Goal: Task Accomplishment & Management: Manage account settings

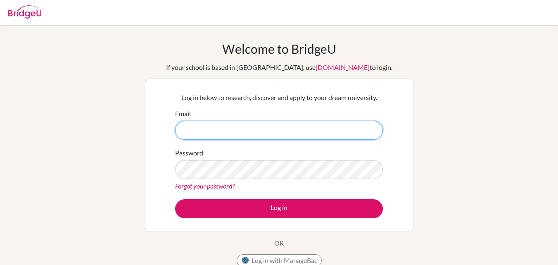
click at [342, 127] on input "Email" at bounding box center [279, 129] width 208 height 19
drag, startPoint x: 228, startPoint y: 130, endPoint x: 219, endPoint y: 130, distance: 9.1
click at [219, 130] on input "jordan.keliat@gmail.com" at bounding box center [279, 129] width 208 height 19
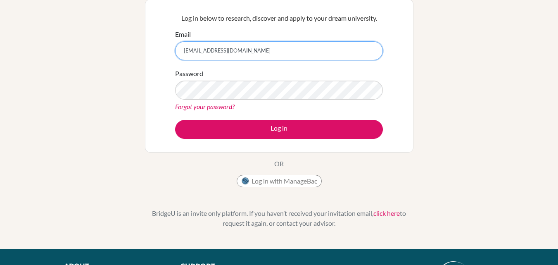
scroll to position [83, 0]
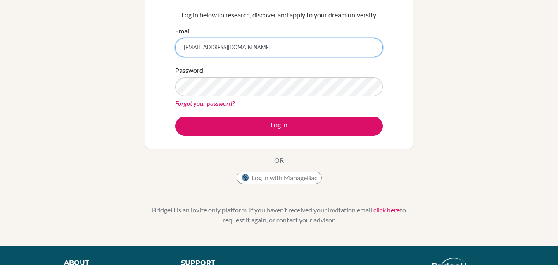
type input "jordan.keliat@sampoernaacademy.com"
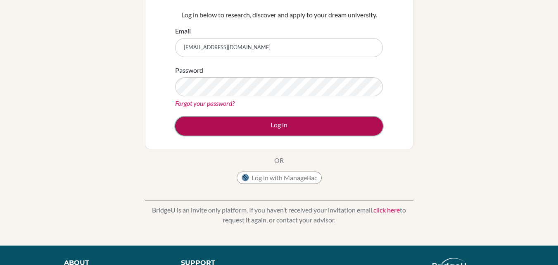
click at [282, 126] on button "Log in" at bounding box center [279, 125] width 208 height 19
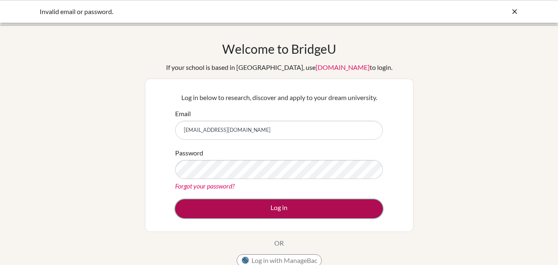
click at [291, 208] on button "Log in" at bounding box center [279, 208] width 208 height 19
click at [307, 199] on button "Log in" at bounding box center [279, 208] width 208 height 19
click at [361, 206] on button "Log in" at bounding box center [279, 208] width 208 height 19
click at [305, 202] on button "Log in" at bounding box center [279, 208] width 208 height 19
click at [276, 201] on button "Log in" at bounding box center [279, 208] width 208 height 19
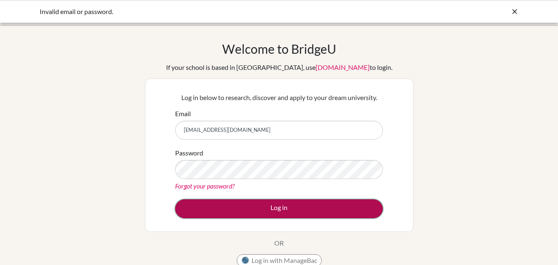
click at [274, 206] on button "Log in" at bounding box center [279, 208] width 208 height 19
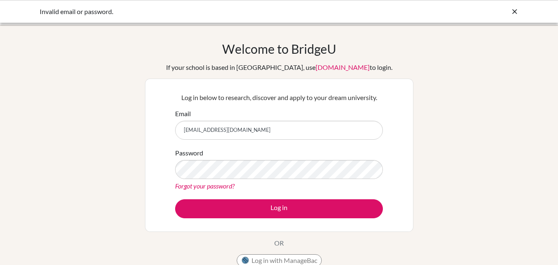
click at [231, 197] on form "Email jordan.keliat@sampoernaacademy.com Password Forgot your password? Log in" at bounding box center [279, 163] width 208 height 109
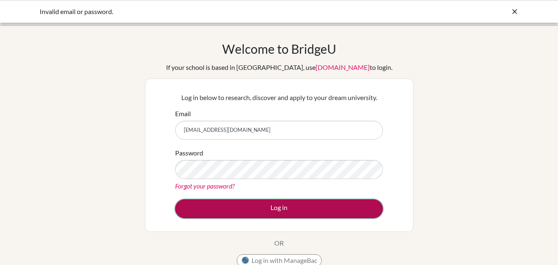
click at [232, 205] on button "Log in" at bounding box center [279, 208] width 208 height 19
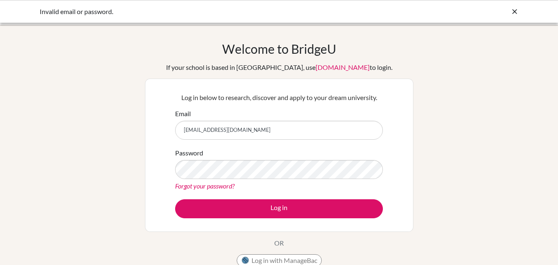
click at [175, 199] on button "Log in" at bounding box center [279, 208] width 208 height 19
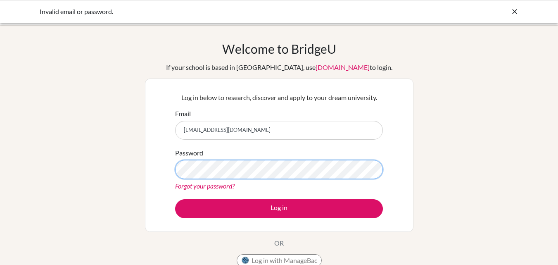
click at [175, 199] on button "Log in" at bounding box center [279, 208] width 208 height 19
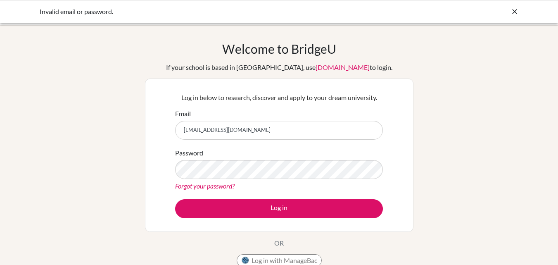
type input "[EMAIL_ADDRESS][DOMAIN_NAME]"
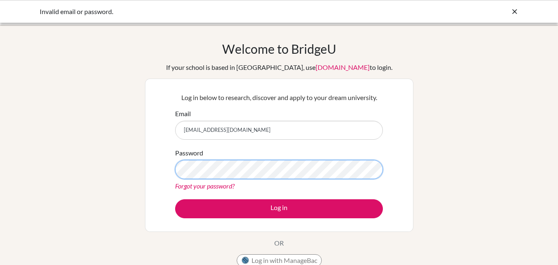
click at [175, 199] on button "Log in" at bounding box center [279, 208] width 208 height 19
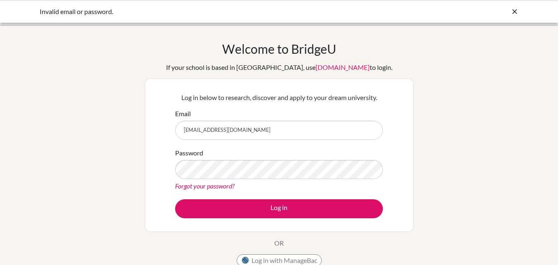
click at [236, 158] on div "Password Forgot your password?" at bounding box center [279, 169] width 208 height 43
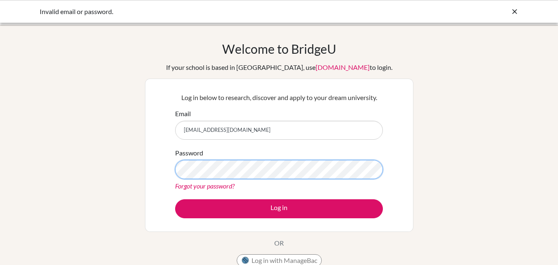
click at [175, 199] on button "Log in" at bounding box center [279, 208] width 208 height 19
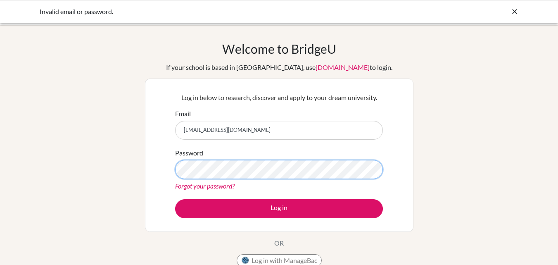
click at [175, 199] on button "Log in" at bounding box center [279, 208] width 208 height 19
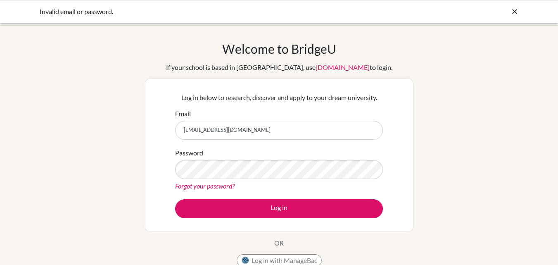
type input "[EMAIL_ADDRESS][DOMAIN_NAME]"
click at [175, 199] on button "Log in" at bounding box center [279, 208] width 208 height 19
drag, startPoint x: 212, startPoint y: 128, endPoint x: 48, endPoint y: 163, distance: 167.1
click at [48, 163] on div "Welcome to [GEOGRAPHIC_DATA] If your school is based in [GEOGRAPHIC_DATA], use …" at bounding box center [279, 176] width 558 height 270
type input "[EMAIL_ADDRESS][DOMAIN_NAME]"
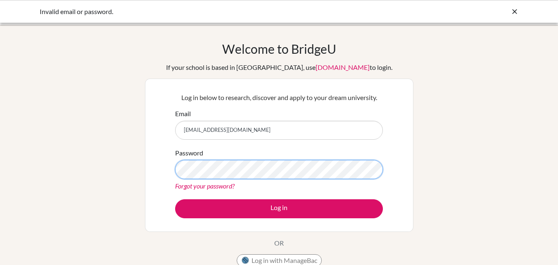
click at [175, 199] on button "Log in" at bounding box center [279, 208] width 208 height 19
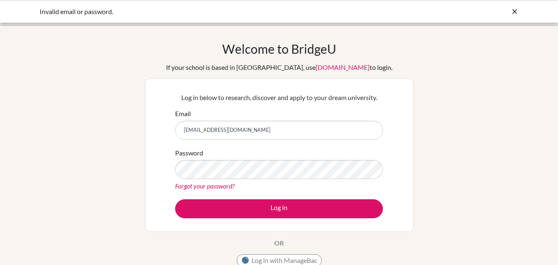
click at [498, 3] on div "Invalid email or password." at bounding box center [279, 11] width 558 height 23
click at [510, 9] on icon at bounding box center [514, 11] width 8 height 8
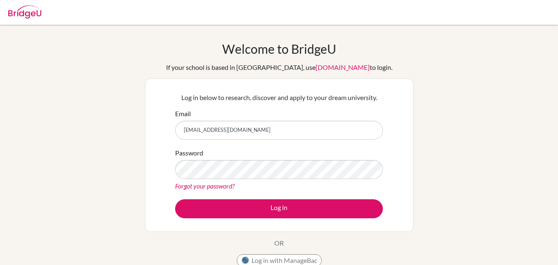
scroll to position [165, 0]
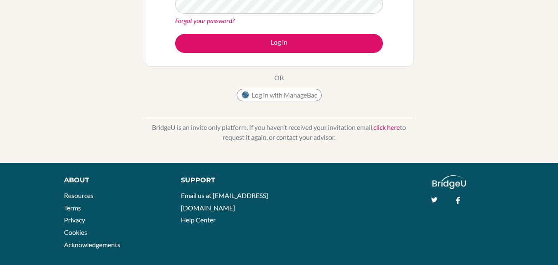
drag, startPoint x: 298, startPoint y: 91, endPoint x: 225, endPoint y: 93, distance: 73.5
click at [263, 95] on button "Log in with ManageBac" at bounding box center [278, 95] width 85 height 12
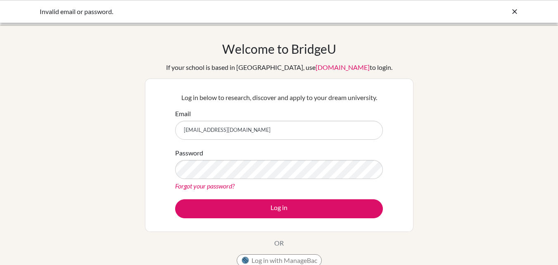
click at [513, 11] on icon at bounding box center [514, 11] width 8 height 8
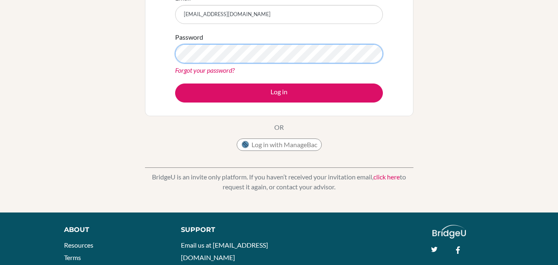
scroll to position [124, 0]
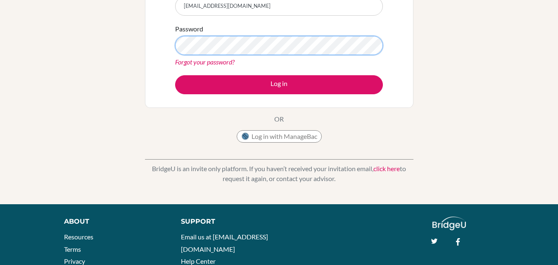
click at [175, 75] on button "Log in" at bounding box center [279, 84] width 208 height 19
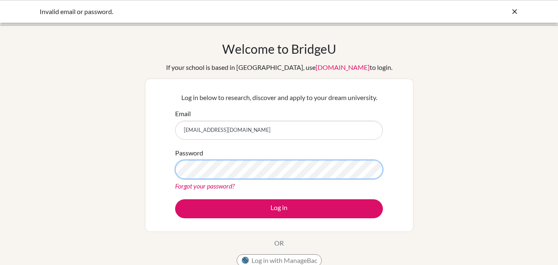
click at [175, 199] on button "Log in" at bounding box center [279, 208] width 208 height 19
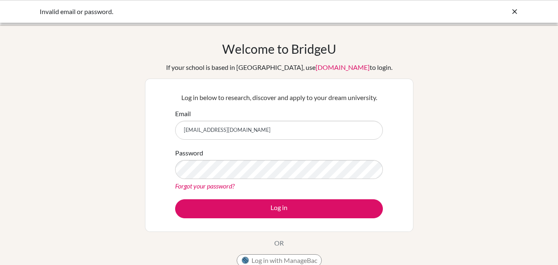
click at [210, 188] on link "Forgot your password?" at bounding box center [204, 186] width 59 height 8
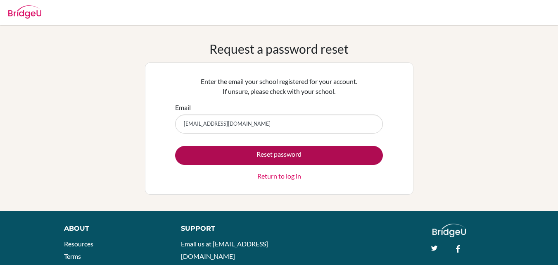
type input "[EMAIL_ADDRESS][DOMAIN_NAME]"
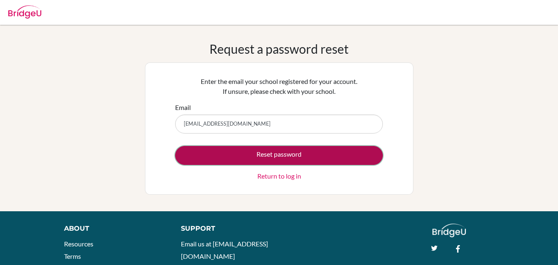
click at [264, 156] on button "Reset password" at bounding box center [279, 155] width 208 height 19
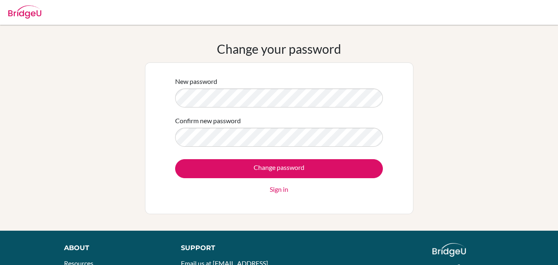
click at [175, 159] on input "Change password" at bounding box center [279, 168] width 208 height 19
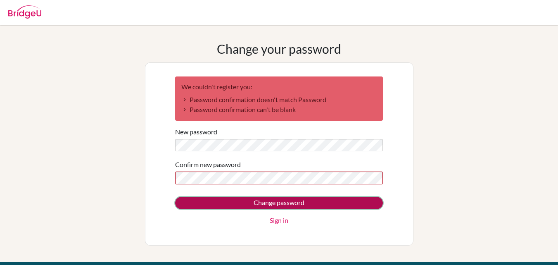
click at [225, 204] on input "Change password" at bounding box center [279, 202] width 208 height 12
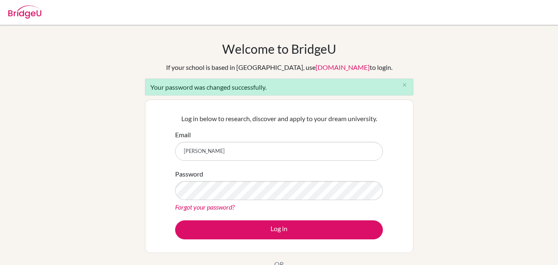
type input "J"
type input "[EMAIL_ADDRESS][DOMAIN_NAME]"
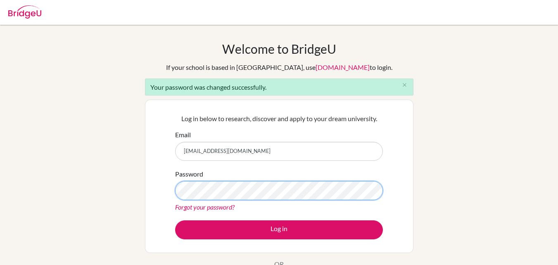
click at [175, 220] on button "Log in" at bounding box center [279, 229] width 208 height 19
